Goal: Obtain resource: Download file/media

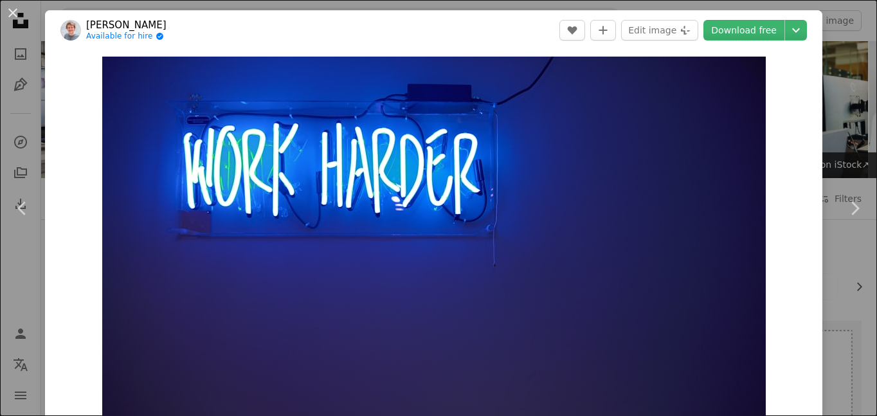
scroll to position [150, 0]
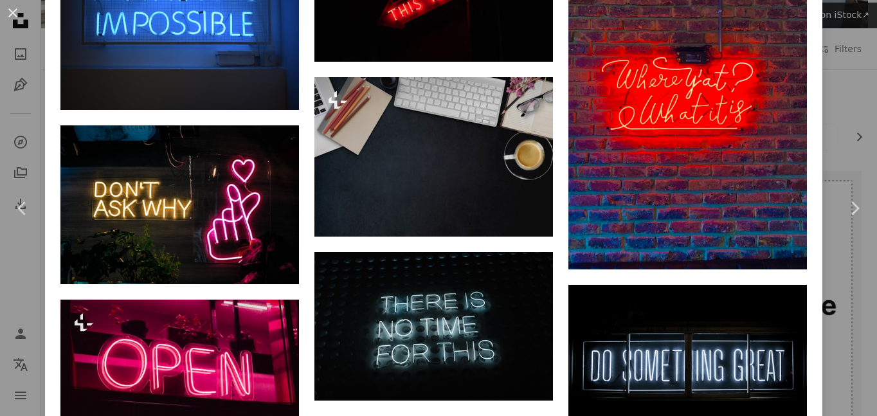
scroll to position [1224, 0]
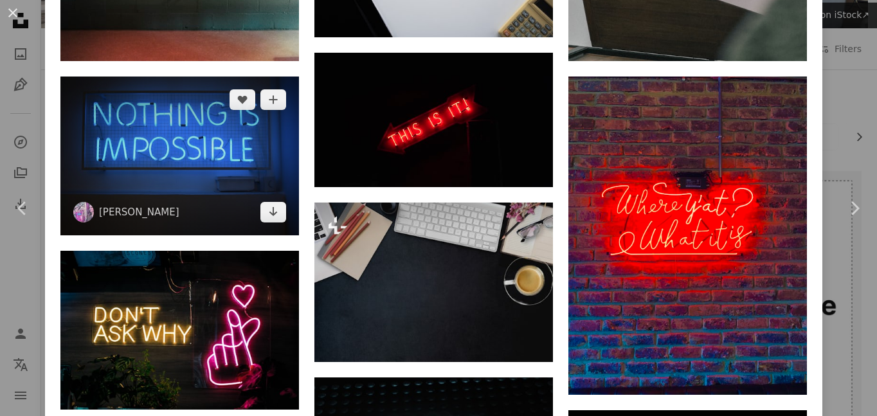
click at [158, 125] on img at bounding box center [179, 156] width 239 height 159
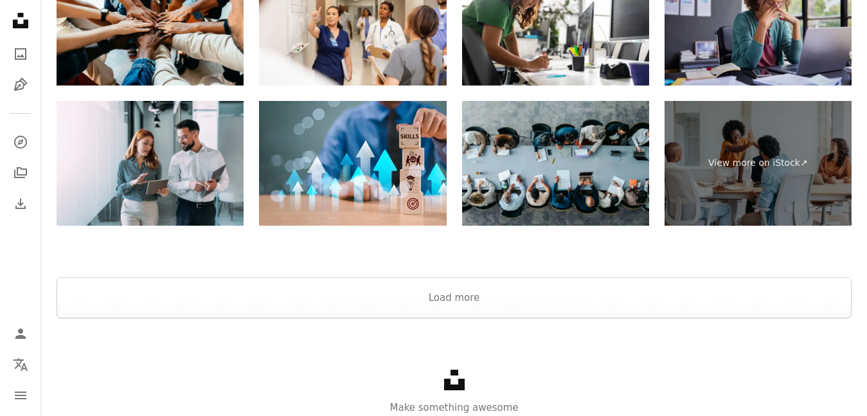
scroll to position [2450, 0]
